Goal: Transaction & Acquisition: Purchase product/service

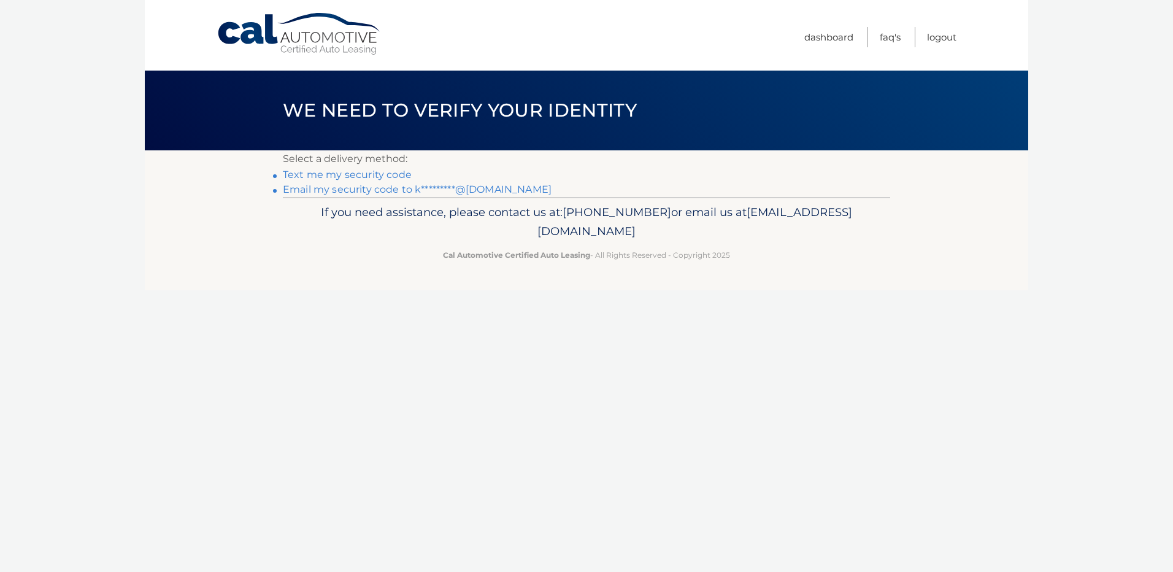
click at [345, 187] on link "Email my security code to k*********@[DOMAIN_NAME]" at bounding box center [417, 189] width 269 height 12
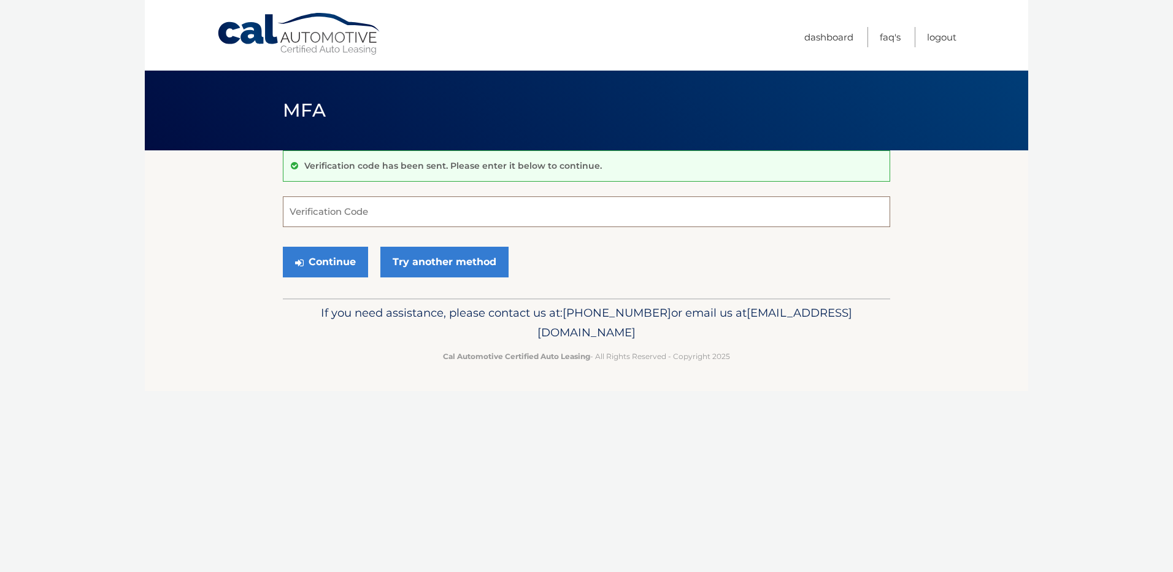
click at [487, 215] on input "Verification Code" at bounding box center [586, 211] width 607 height 31
paste input "384830"
click at [342, 270] on button "Continue" at bounding box center [325, 262] width 85 height 31
type input "384830"
click at [283, 247] on button "Continue" at bounding box center [325, 262] width 85 height 31
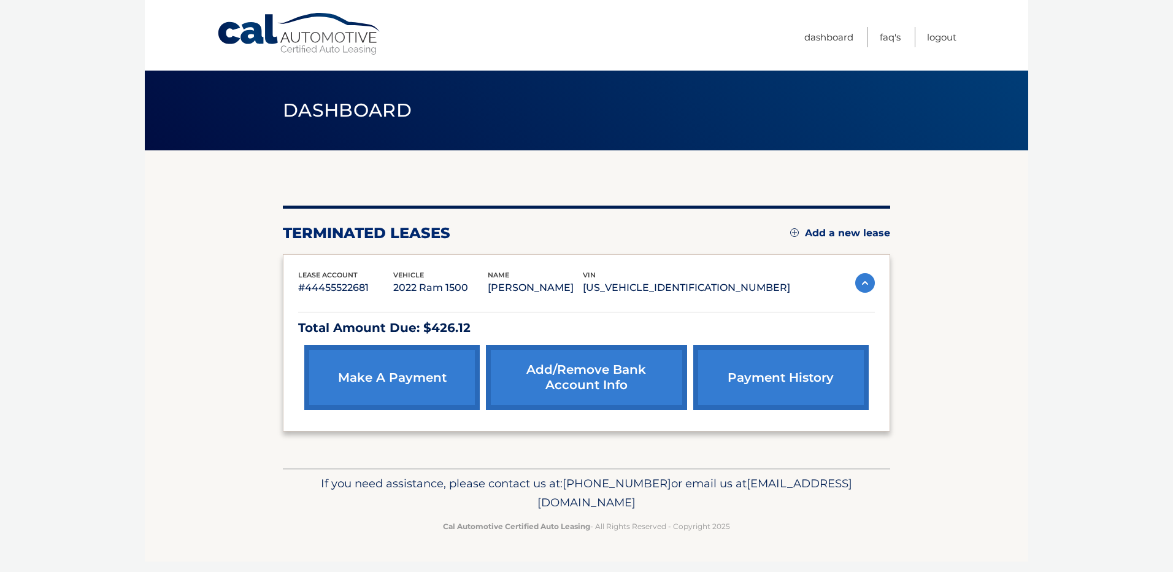
click at [420, 388] on link "make a payment" at bounding box center [391, 377] width 175 height 65
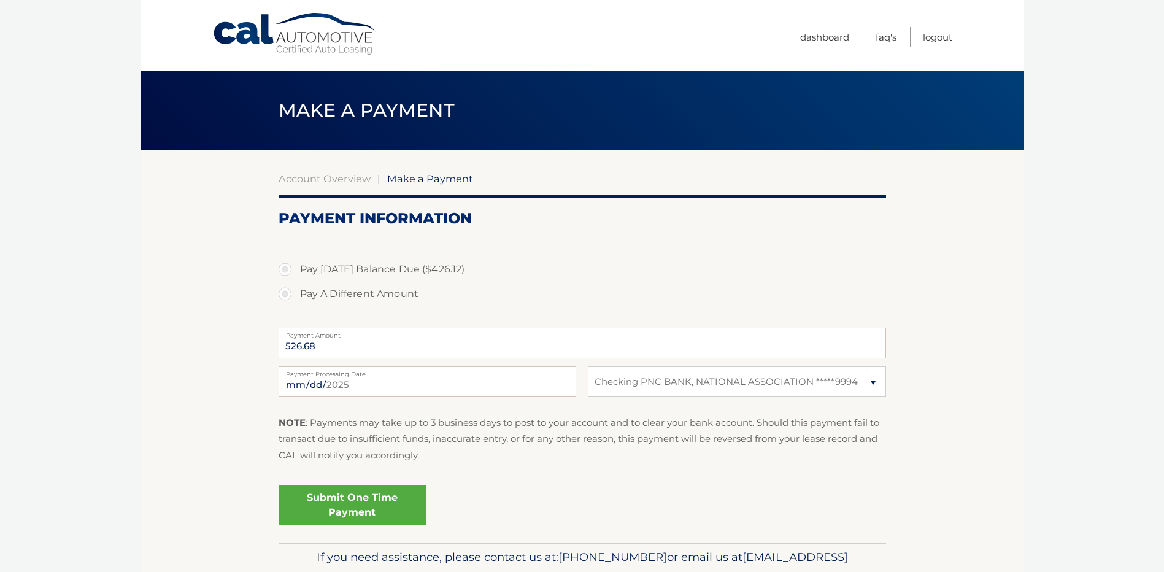
select select "ODU3NjY0YjEtMGExMy00NDllLThjNmItMTc1OGEzOGJjMjZm"
click at [374, 509] on link "Submit One Time Payment" at bounding box center [352, 504] width 147 height 39
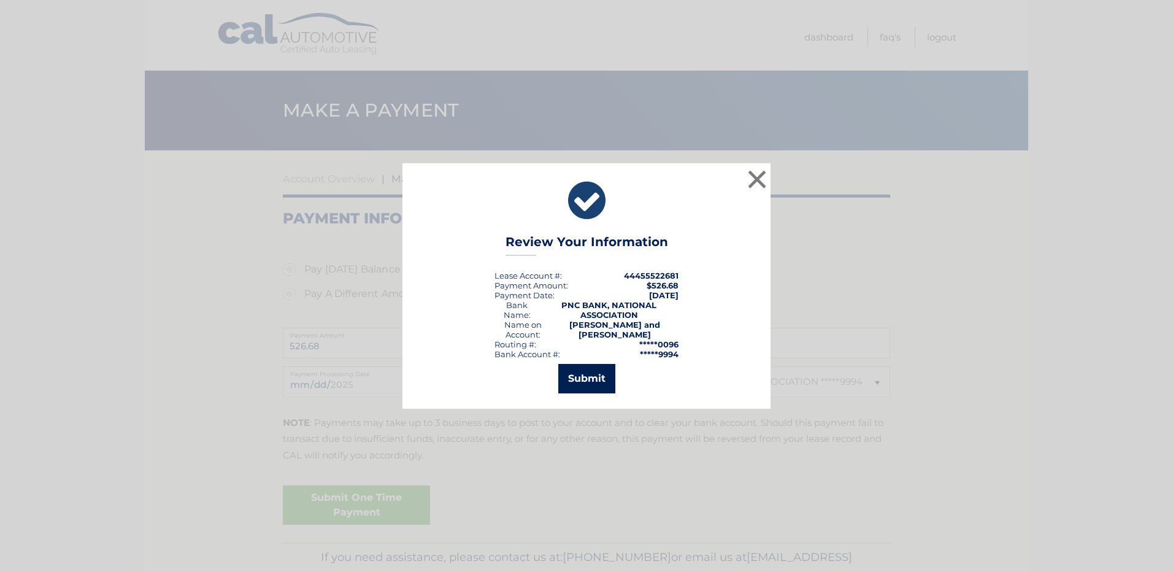
click at [589, 375] on button "Submit" at bounding box center [586, 378] width 57 height 29
